Goal: Information Seeking & Learning: Learn about a topic

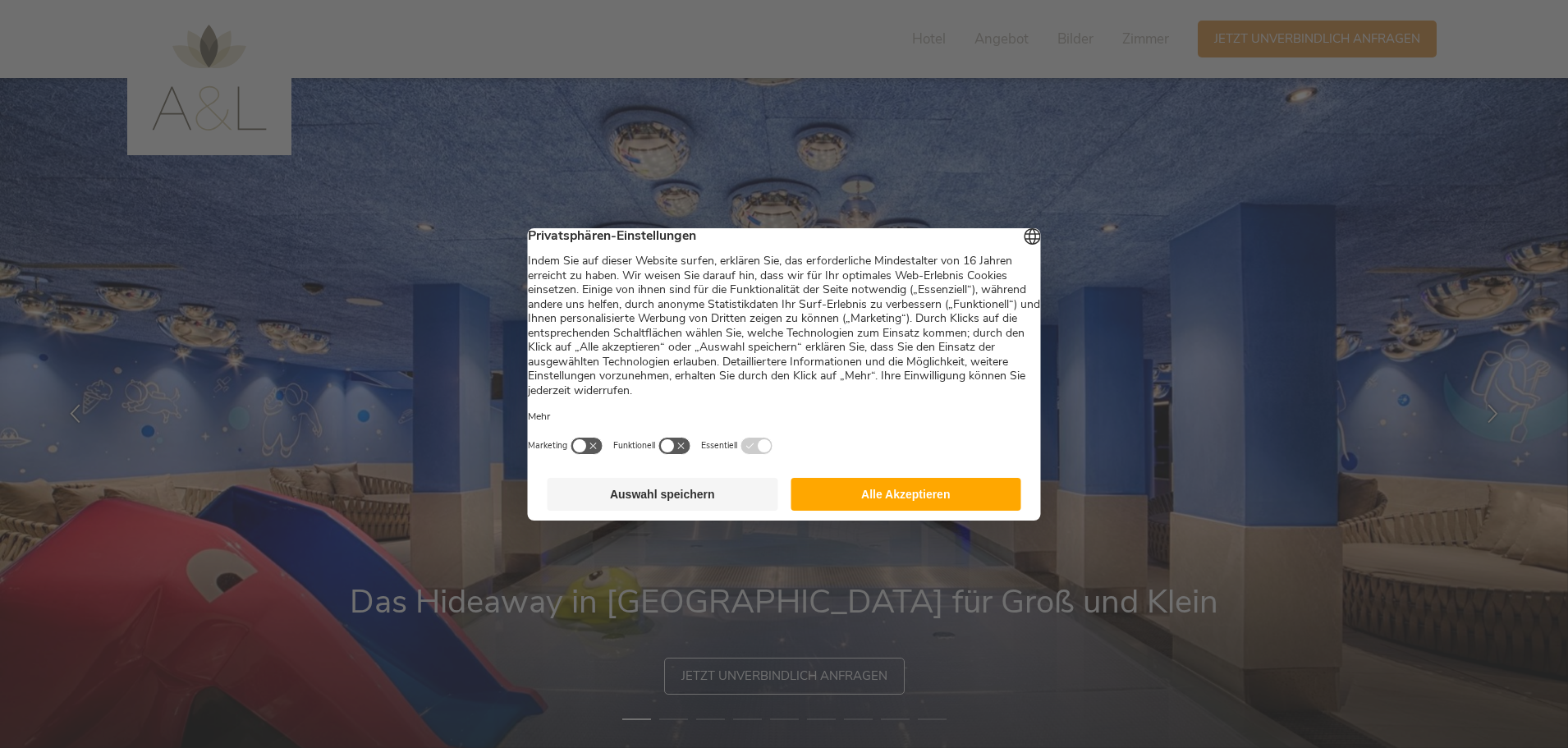
click at [939, 502] on button "Alle Akzeptieren" at bounding box center [905, 494] width 231 height 33
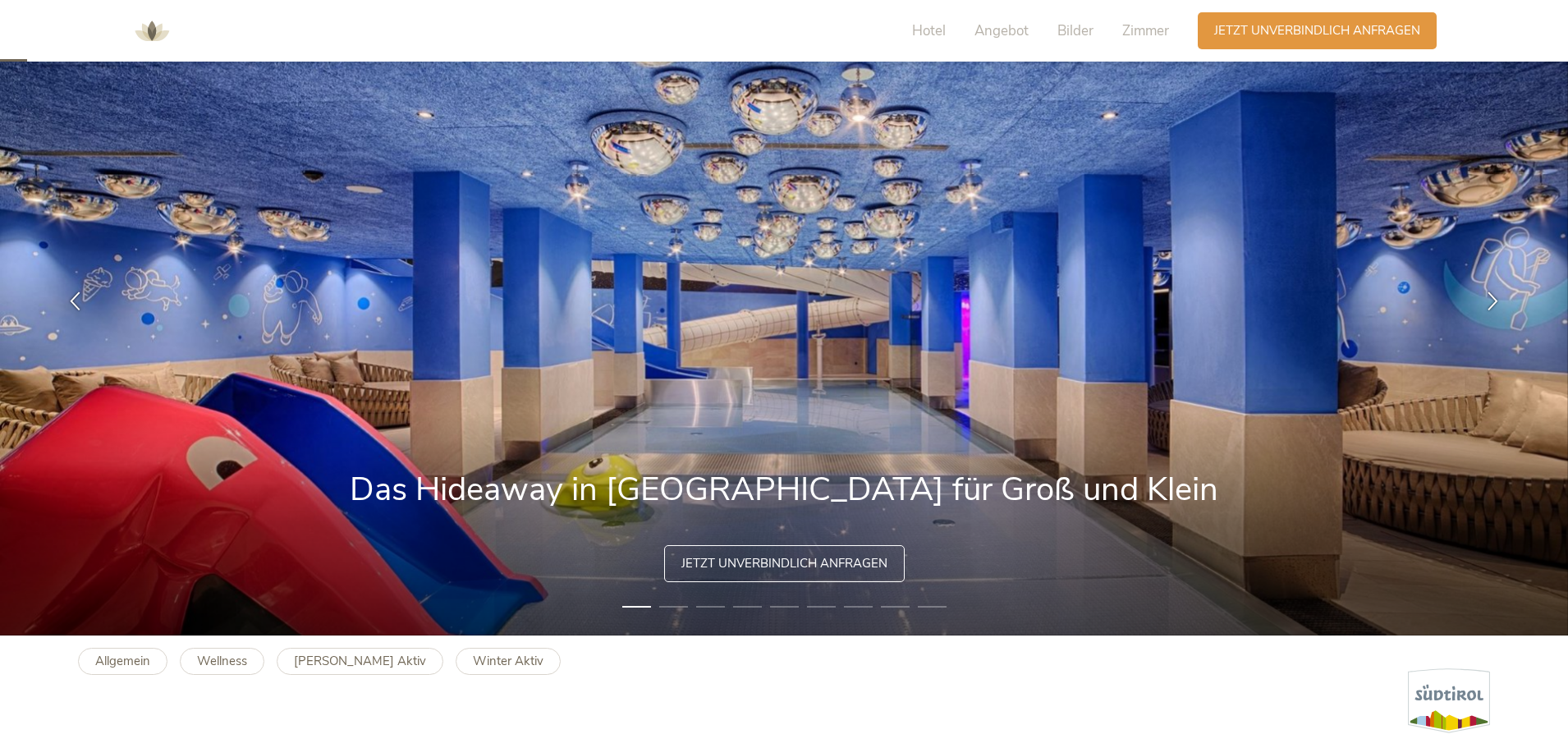
scroll to position [82, 0]
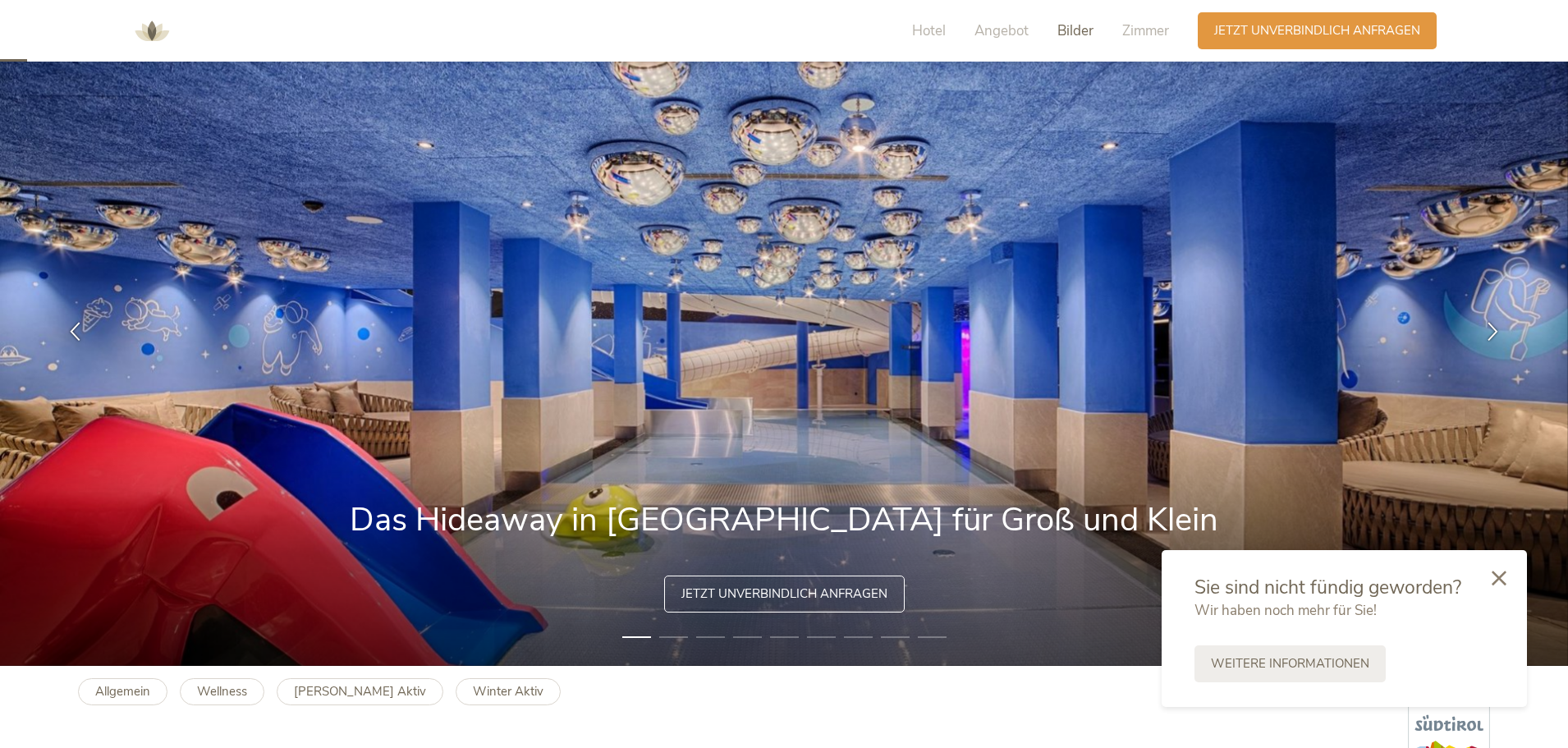
click at [1078, 35] on span "Bilder" at bounding box center [1075, 31] width 36 height 19
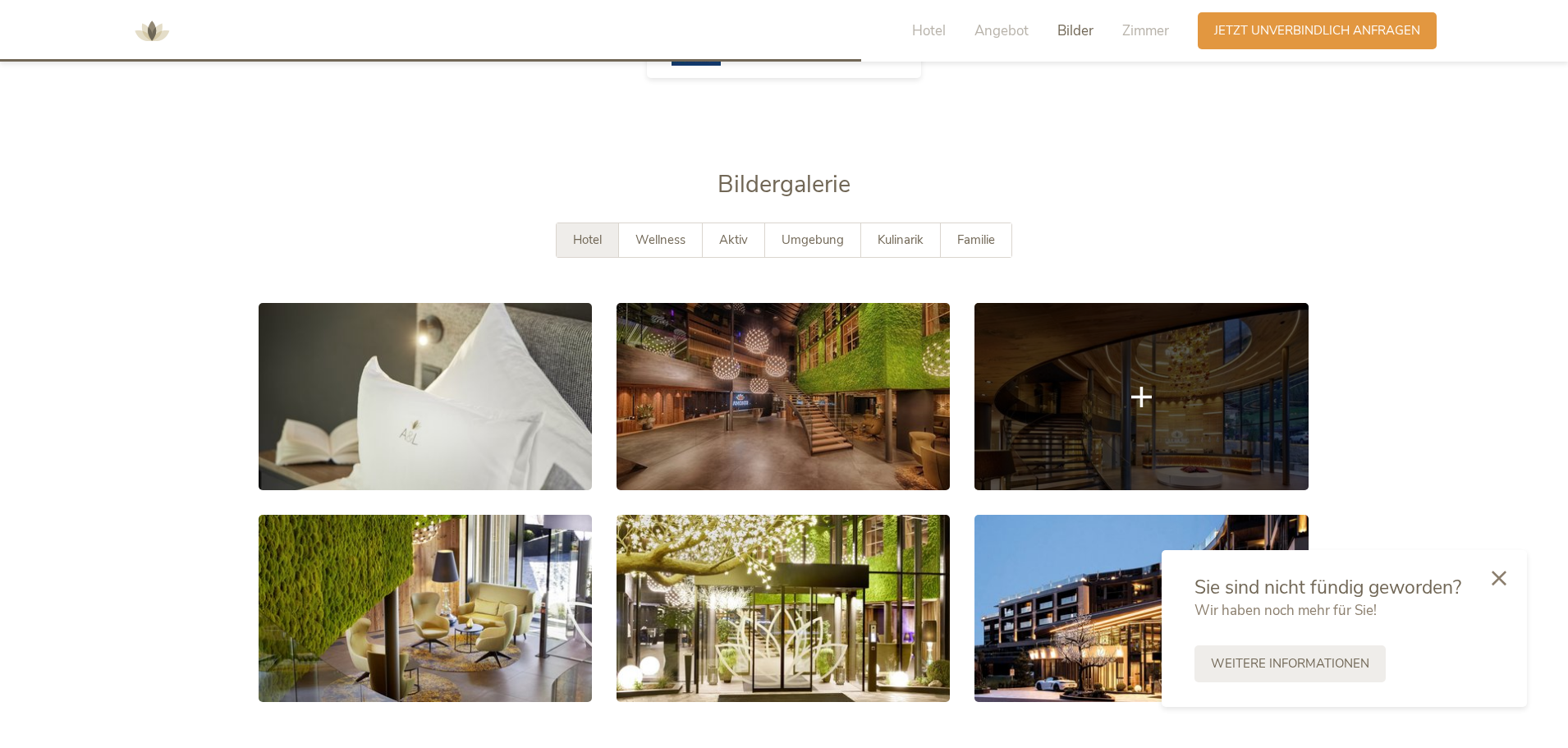
scroll to position [2979, 0]
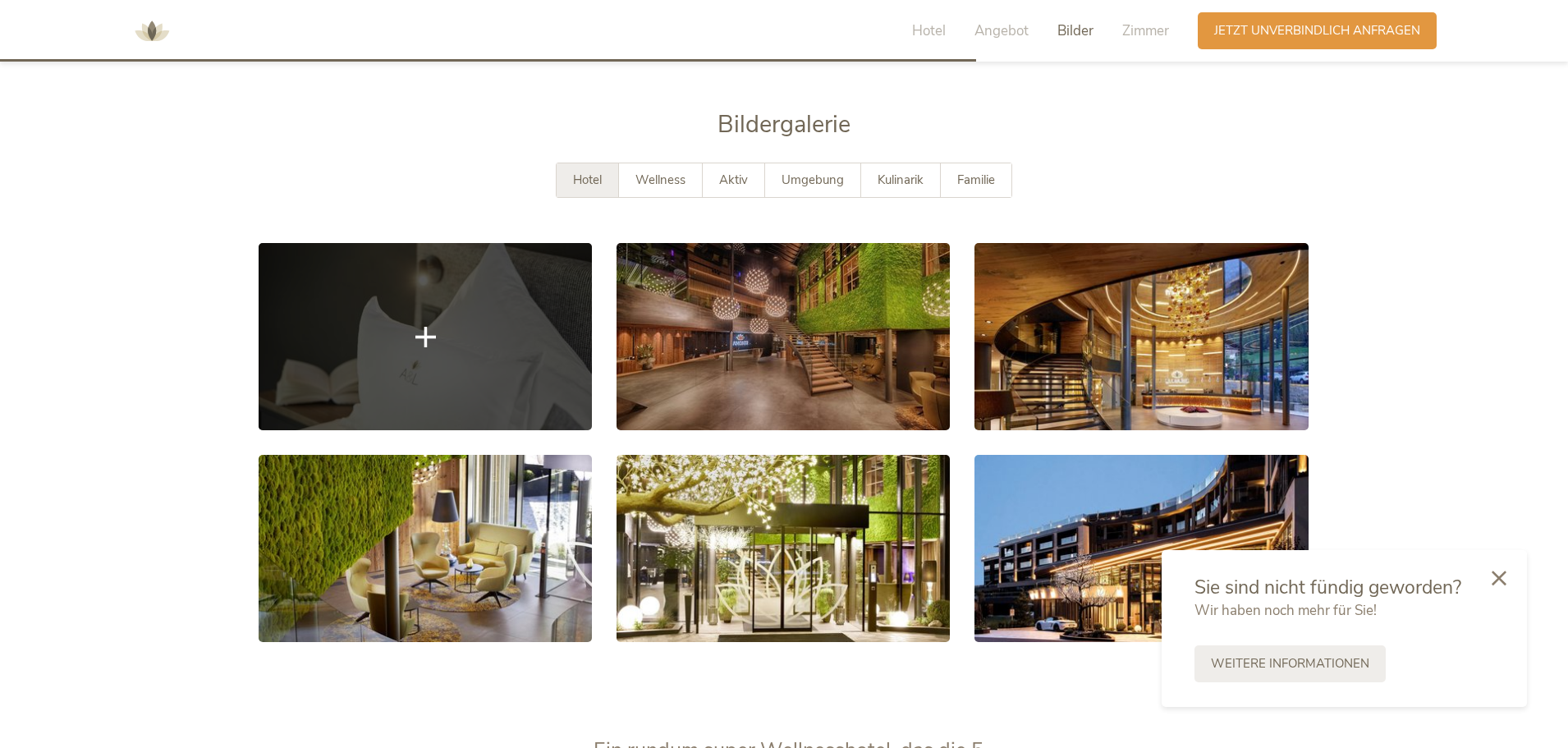
click at [341, 313] on link at bounding box center [425, 337] width 333 height 187
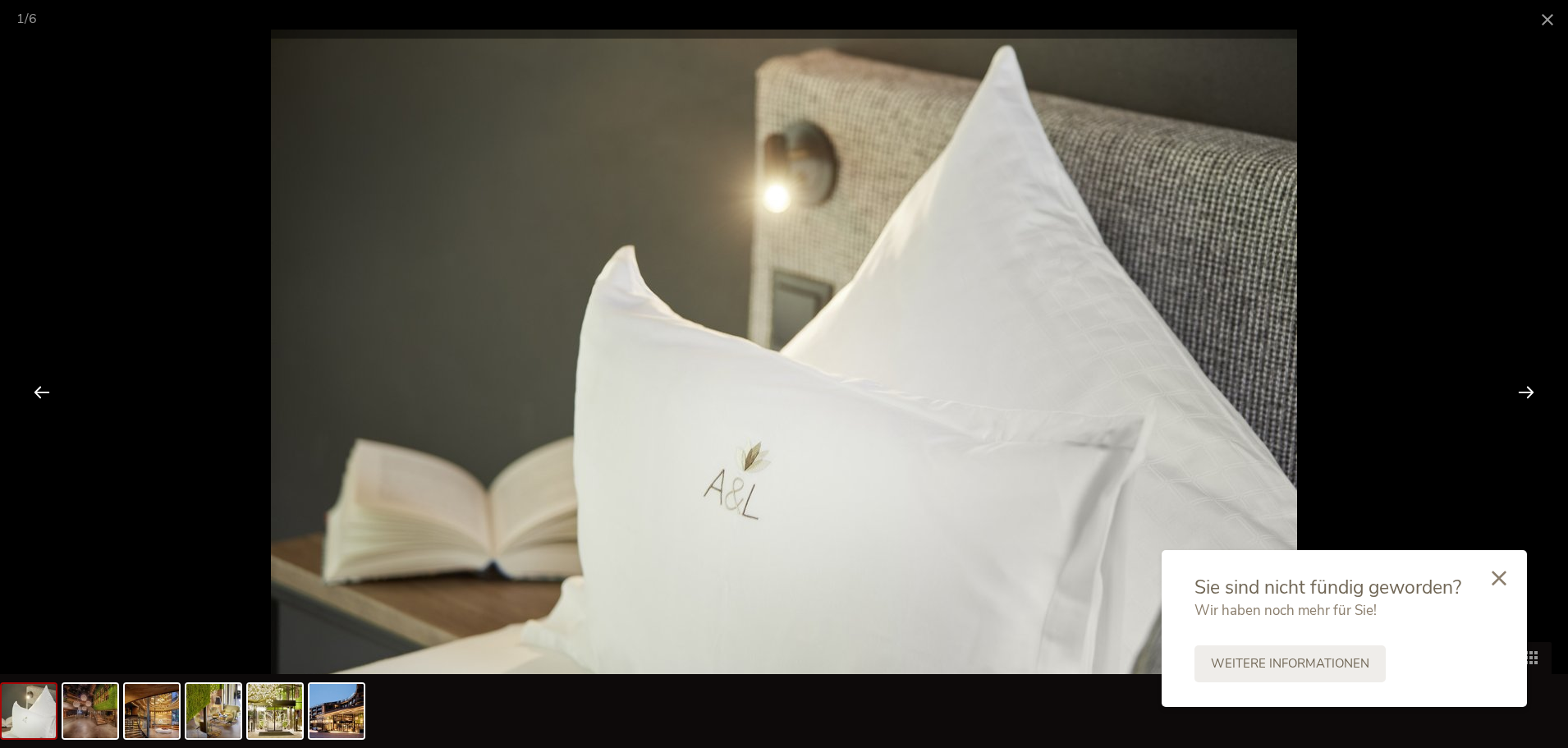
click at [1519, 393] on div at bounding box center [1526, 392] width 51 height 51
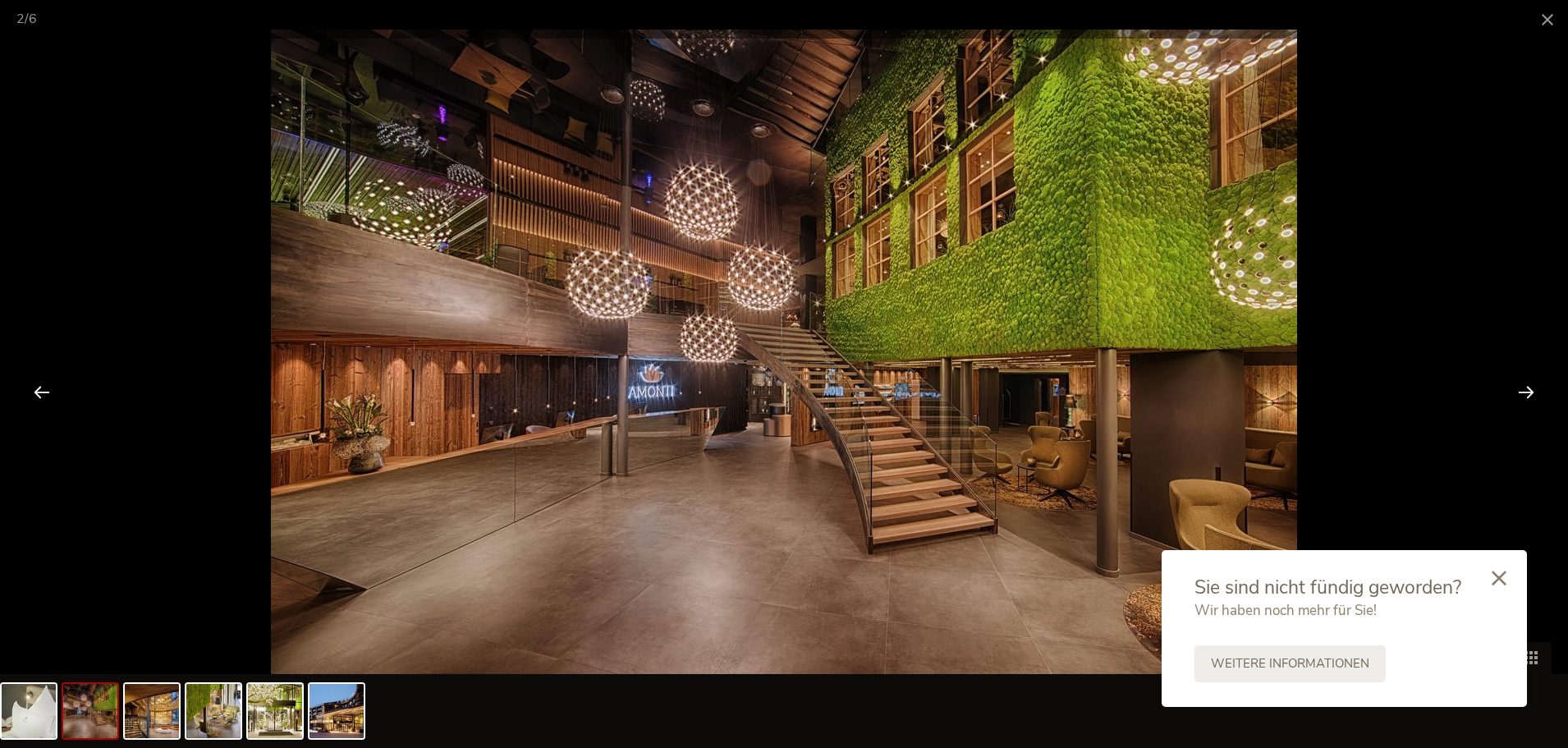
click at [1519, 388] on div at bounding box center [1526, 392] width 51 height 51
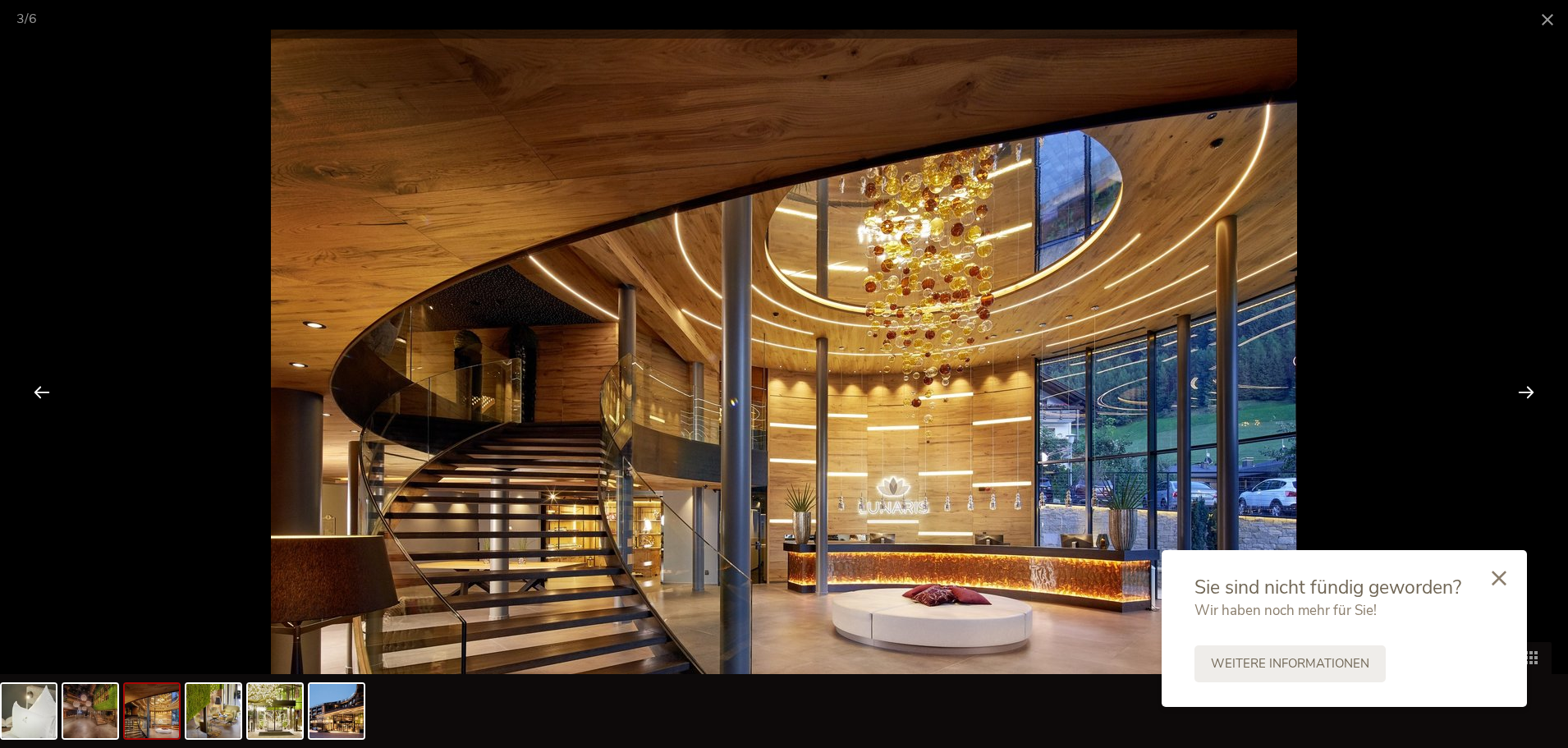
click at [1519, 388] on div at bounding box center [1526, 392] width 51 height 51
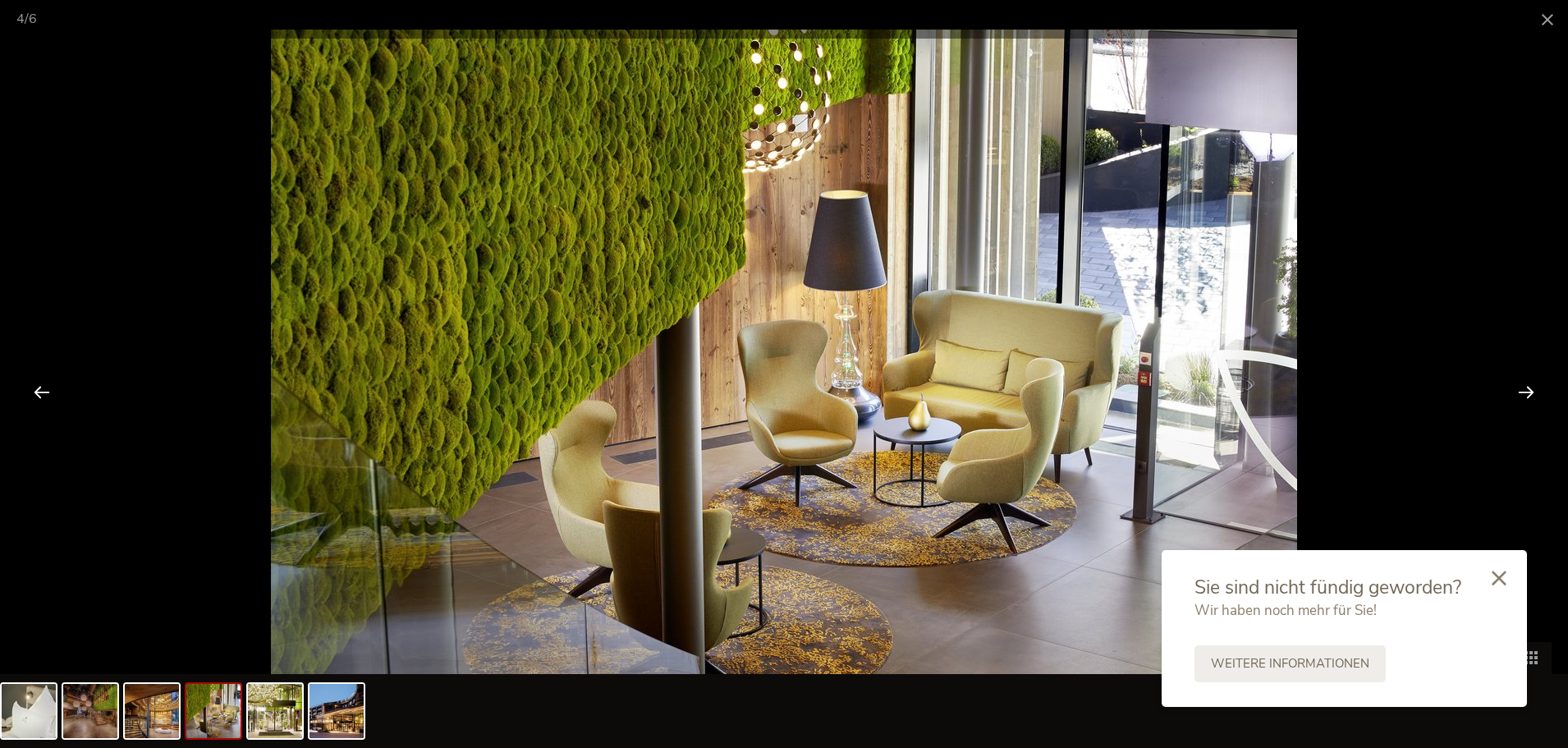
click at [1519, 388] on div at bounding box center [1526, 392] width 51 height 51
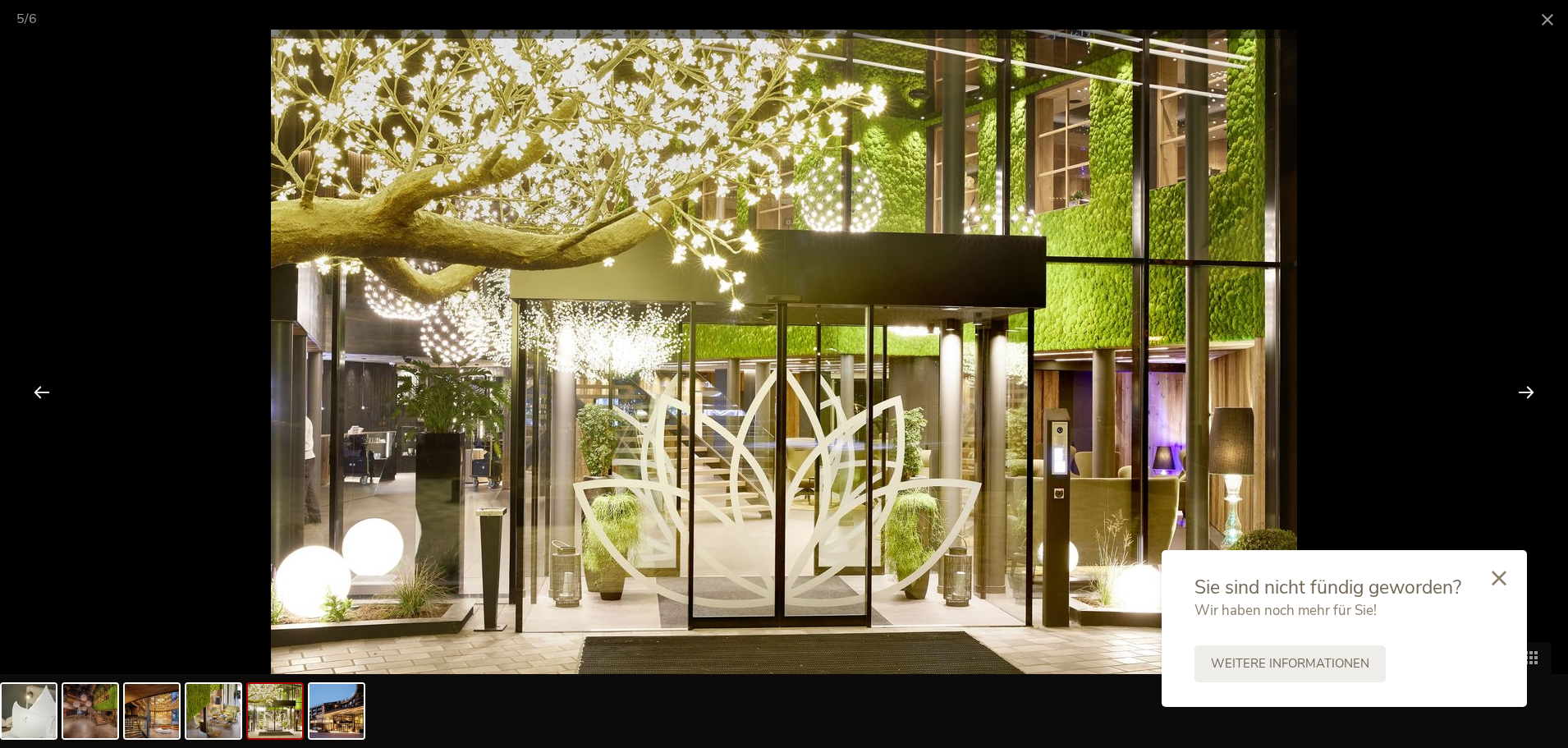
click at [1519, 387] on div at bounding box center [1526, 392] width 51 height 51
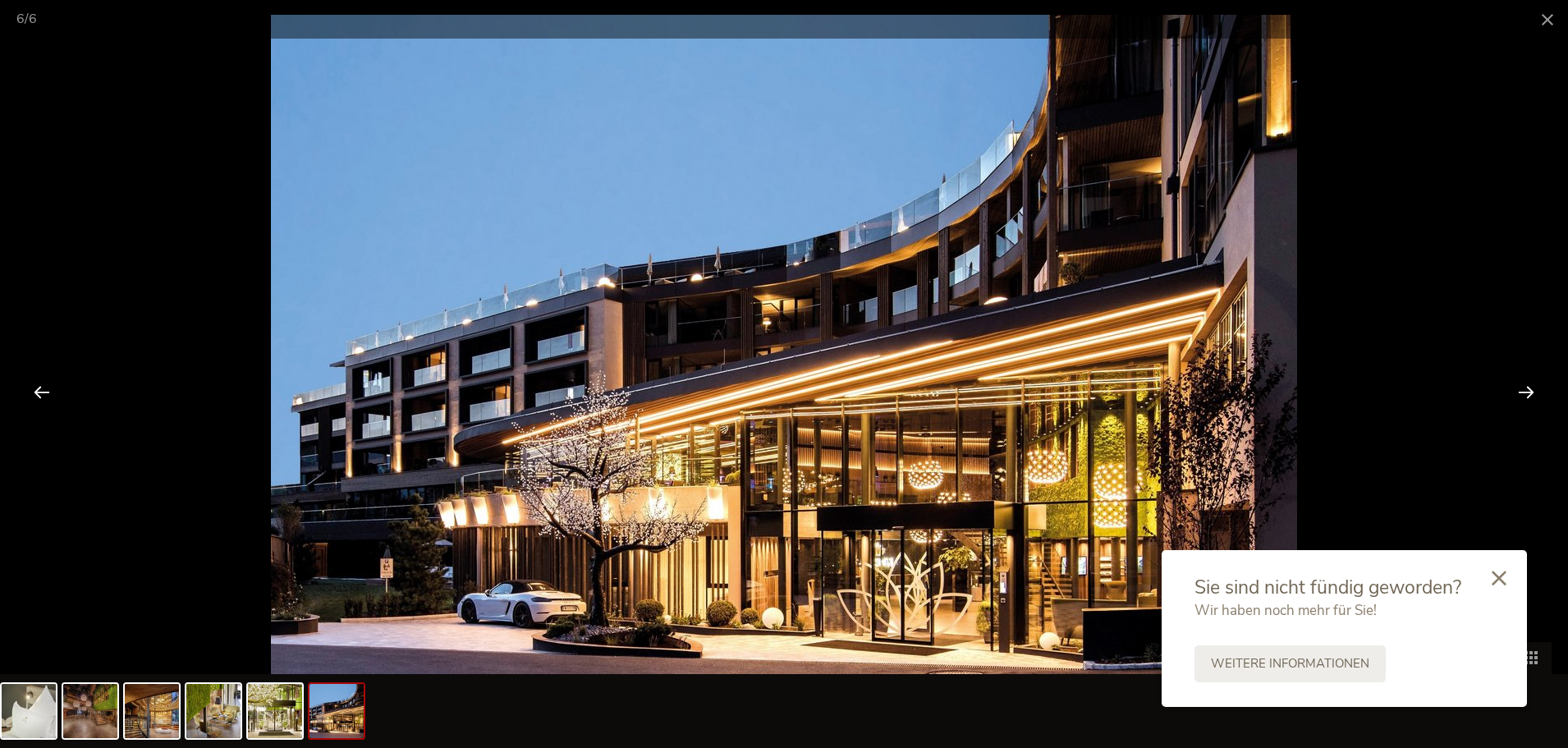
click at [1519, 386] on div at bounding box center [1526, 392] width 51 height 51
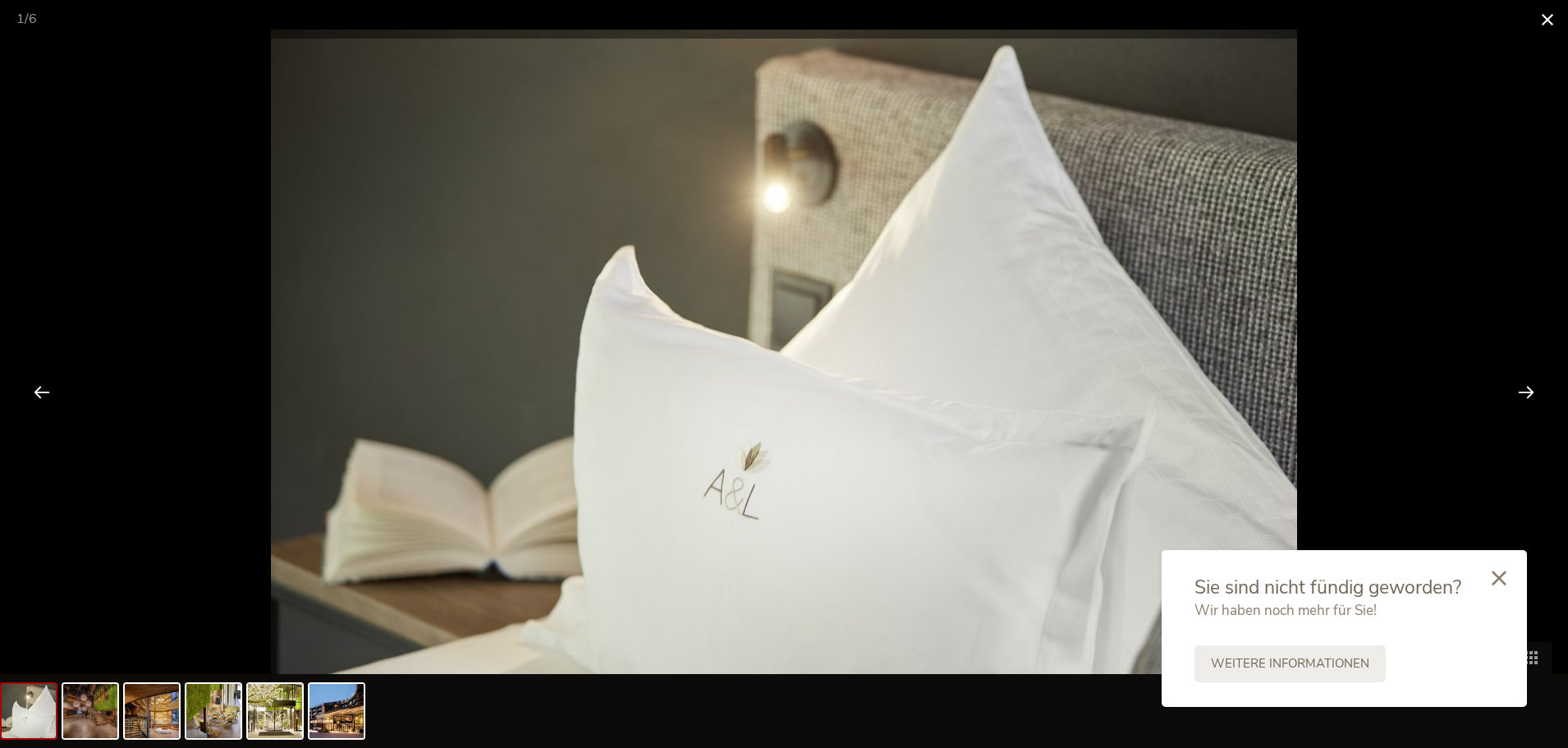
click at [1542, 27] on span at bounding box center [1548, 19] width 41 height 38
